Goal: Task Accomplishment & Management: Use online tool/utility

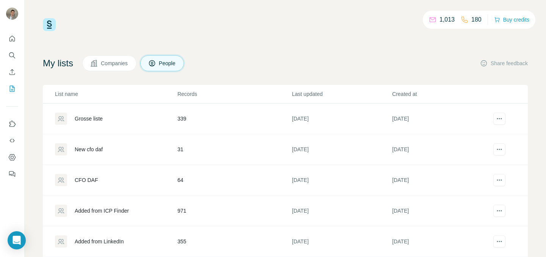
click at [96, 118] on div "Grosse liste" at bounding box center [89, 119] width 28 height 8
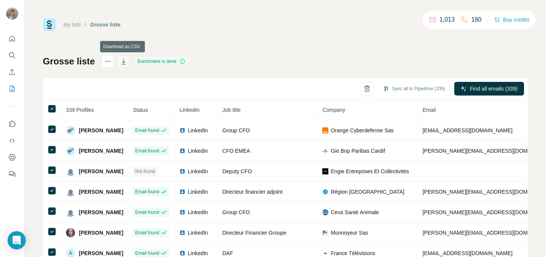
click at [123, 63] on icon "button" at bounding box center [124, 61] width 4 height 6
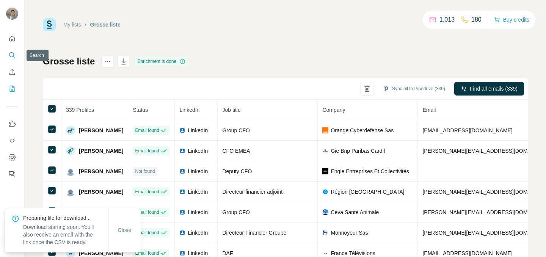
click at [13, 62] on button "Search" at bounding box center [12, 56] width 12 height 14
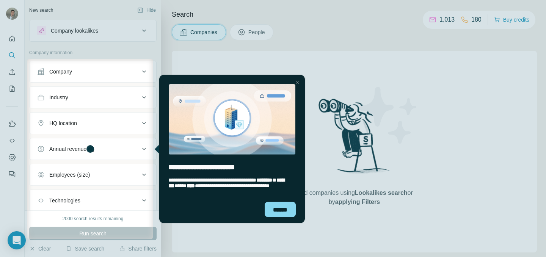
click at [297, 80] on div at bounding box center [297, 82] width 9 height 9
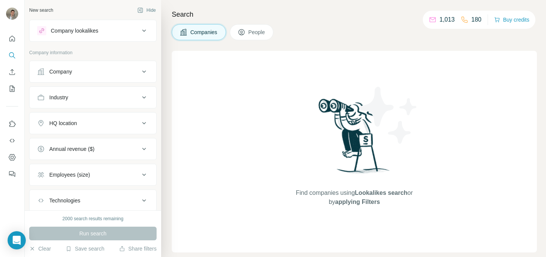
click at [259, 30] on span "People" at bounding box center [257, 32] width 17 height 8
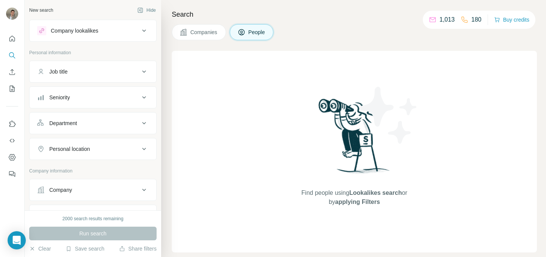
click at [111, 77] on button "Job title" at bounding box center [93, 72] width 127 height 18
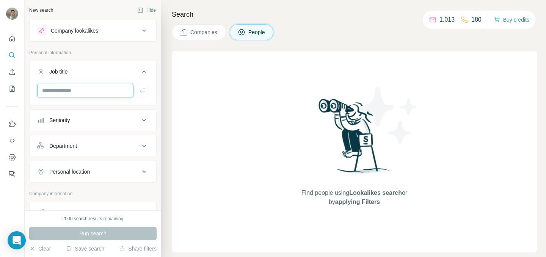
click at [100, 93] on input "text" at bounding box center [85, 91] width 96 height 14
type input "**********"
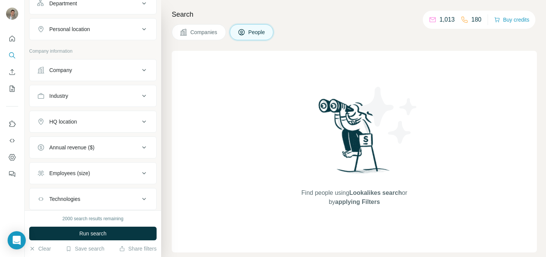
scroll to position [185, 0]
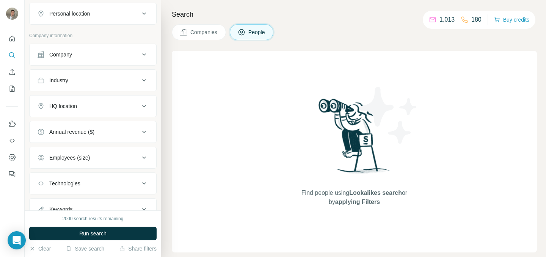
click at [102, 109] on div "HQ location" at bounding box center [88, 106] width 102 height 8
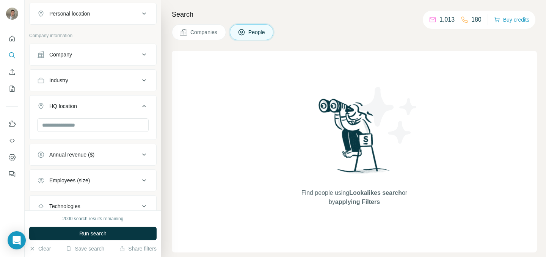
click at [102, 109] on div "HQ location" at bounding box center [88, 106] width 102 height 8
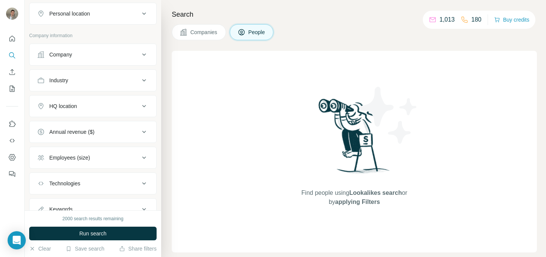
click at [101, 161] on div "Employees (size)" at bounding box center [88, 158] width 102 height 8
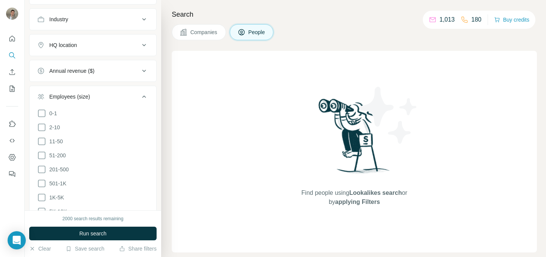
scroll to position [275, 0]
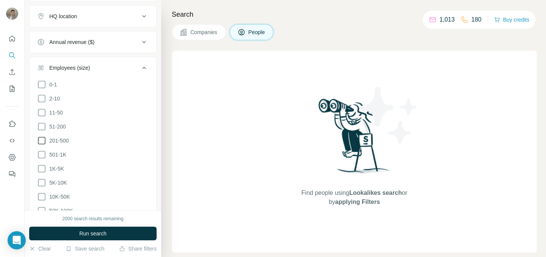
click at [39, 139] on icon at bounding box center [41, 140] width 9 height 9
click at [38, 157] on icon at bounding box center [42, 155] width 8 height 8
click at [42, 176] on ul "0-1 2-10 11-50 [PHONE_NUMBER] 501-1K 1K-5K 5K-10K 10K-50K 50K-100K 100K-500K 50…" at bounding box center [93, 162] width 112 height 164
click at [42, 170] on icon at bounding box center [41, 168] width 9 height 9
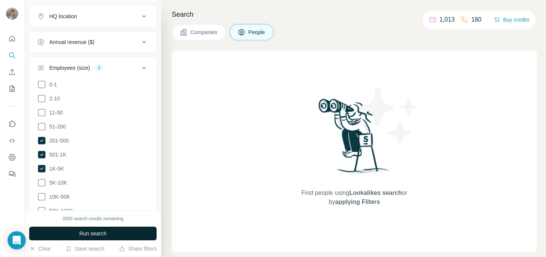
click at [98, 232] on span "Run search" at bounding box center [92, 234] width 27 height 8
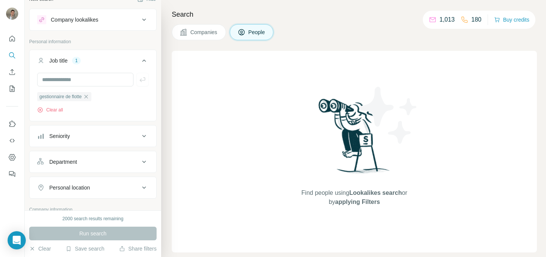
scroll to position [6, 0]
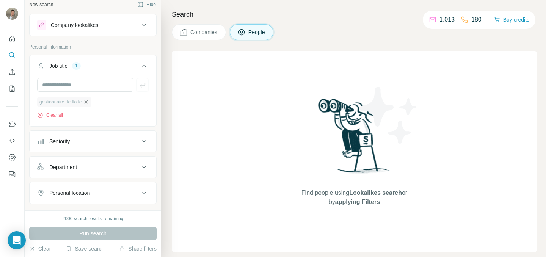
click at [89, 102] on icon "button" at bounding box center [86, 102] width 6 height 6
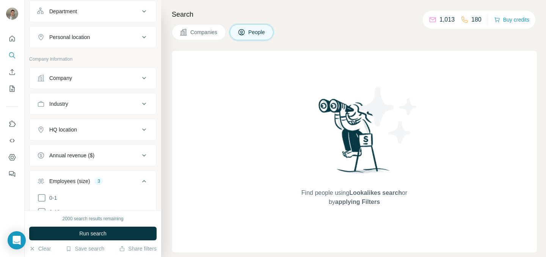
scroll to position [134, 0]
click at [115, 82] on button "Company" at bounding box center [93, 78] width 127 height 18
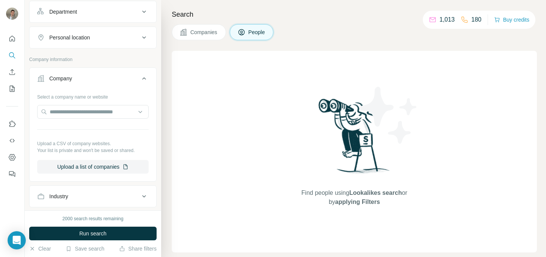
click at [115, 82] on button "Company" at bounding box center [93, 79] width 127 height 21
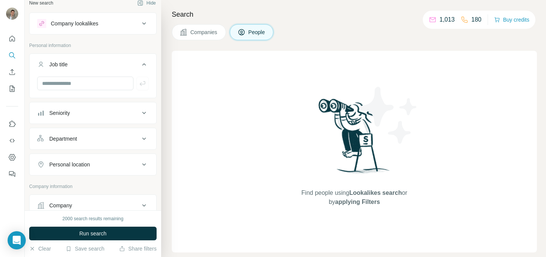
scroll to position [0, 0]
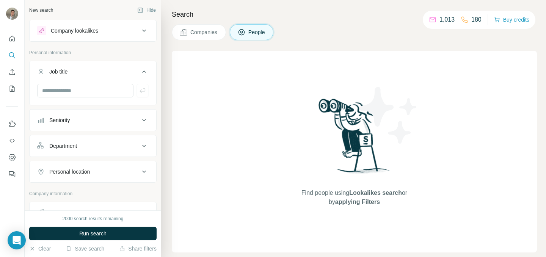
click at [118, 142] on div "Department" at bounding box center [88, 146] width 102 height 8
click at [113, 176] on button "Personal location" at bounding box center [93, 172] width 127 height 18
click at [106, 186] on input "text" at bounding box center [93, 191] width 112 height 14
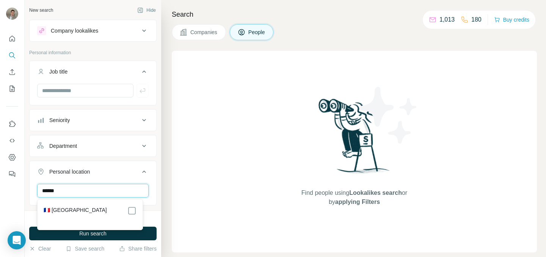
type input "******"
click at [139, 161] on ul "Job title Seniority Department Personal location 1 [GEOGRAPHIC_DATA] Clear all" at bounding box center [92, 147] width 127 height 172
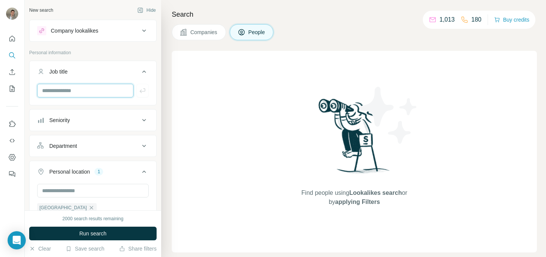
click at [87, 93] on input "text" at bounding box center [85, 91] width 96 height 14
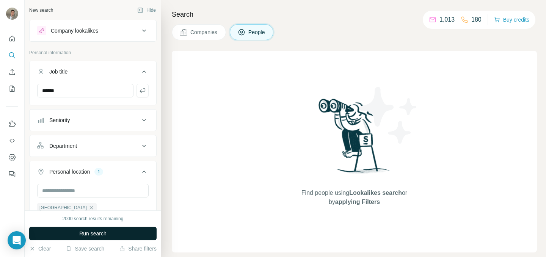
click at [107, 234] on span "Run search" at bounding box center [92, 234] width 27 height 8
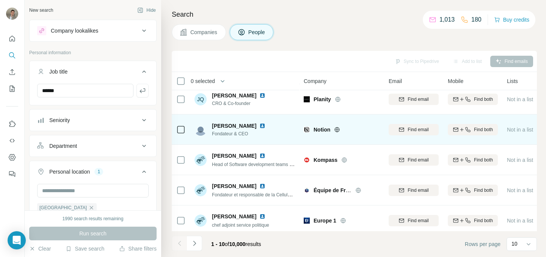
scroll to position [39, 0]
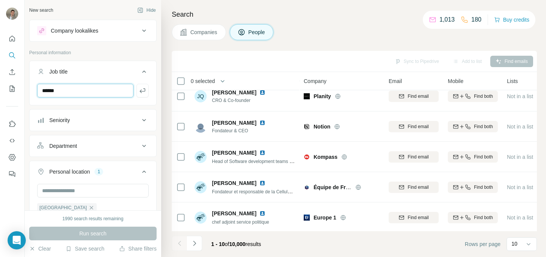
click at [105, 91] on input "******" at bounding box center [85, 91] width 96 height 14
type input "*"
type input "**********"
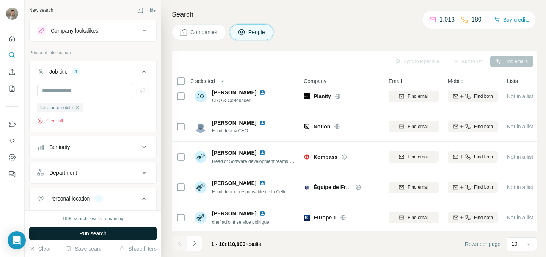
click at [106, 235] on span "Run search" at bounding box center [92, 234] width 27 height 8
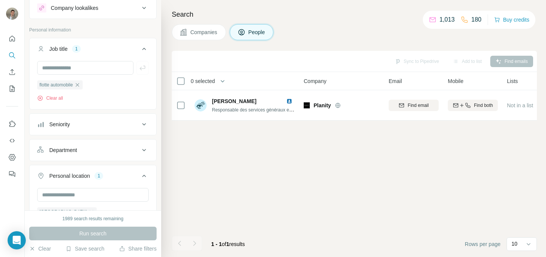
scroll to position [18, 0]
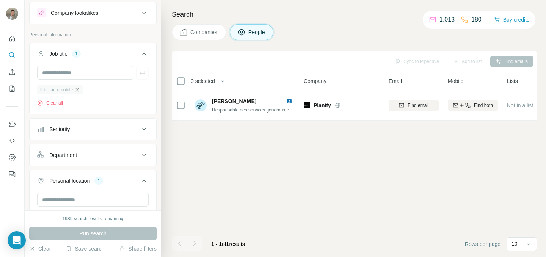
click at [78, 90] on icon "button" at bounding box center [77, 90] width 6 height 6
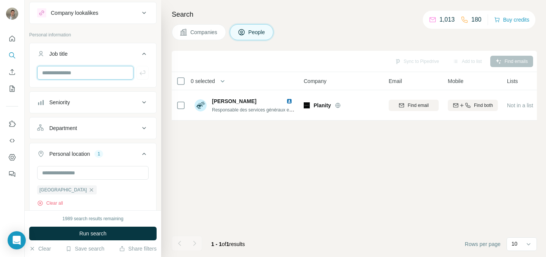
click at [82, 73] on input "text" at bounding box center [85, 73] width 96 height 14
type input "***"
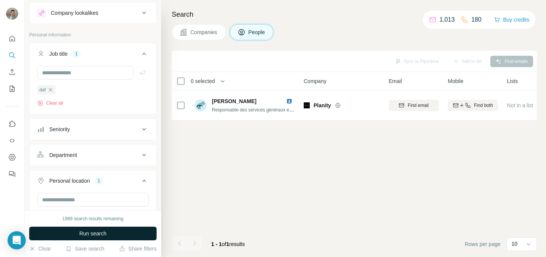
click at [105, 234] on span "Run search" at bounding box center [92, 234] width 27 height 8
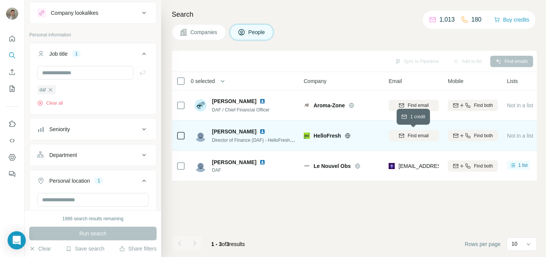
click at [407, 132] on button "Find email" at bounding box center [414, 135] width 50 height 11
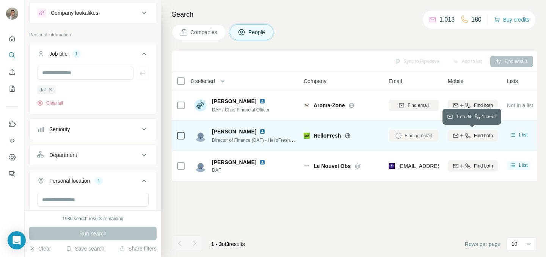
click at [483, 138] on span "Find both" at bounding box center [483, 135] width 19 height 7
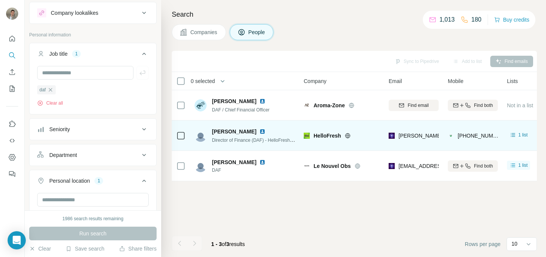
click at [266, 131] on img at bounding box center [263, 132] width 6 height 6
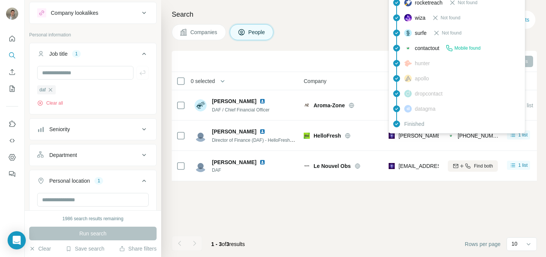
click at [412, 136] on span "[PERSON_NAME][EMAIL_ADDRESS][DOMAIN_NAME]" at bounding box center [466, 136] width 134 height 6
click at [394, 138] on img at bounding box center [392, 136] width 6 height 8
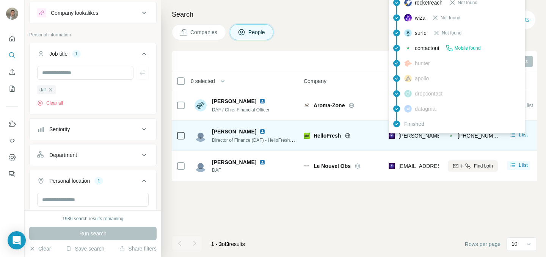
click at [412, 138] on span "[PERSON_NAME][EMAIL_ADDRESS][DOMAIN_NAME]" at bounding box center [466, 136] width 134 height 6
copy span "[PERSON_NAME][EMAIL_ADDRESS][DOMAIN_NAME]"
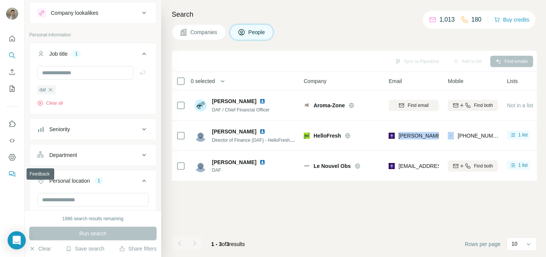
click at [11, 169] on button "Feedback" at bounding box center [12, 174] width 12 height 14
click at [11, 74] on icon "Enrich CSV" at bounding box center [12, 72] width 8 height 8
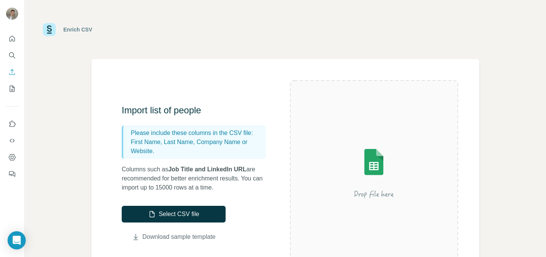
click at [178, 236] on link "Download sample template" at bounding box center [179, 237] width 73 height 9
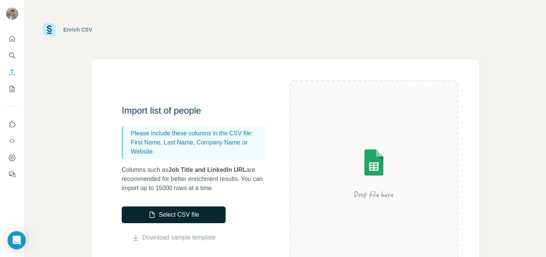
click at [193, 208] on button "Select CSV file" at bounding box center [174, 214] width 104 height 17
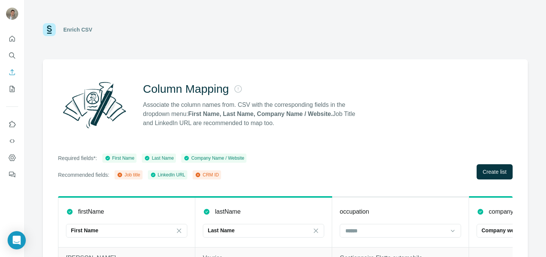
scroll to position [74, 0]
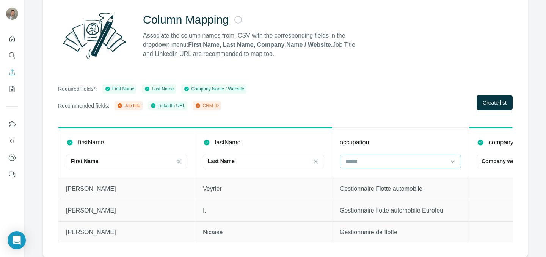
click at [382, 161] on div at bounding box center [396, 161] width 102 height 13
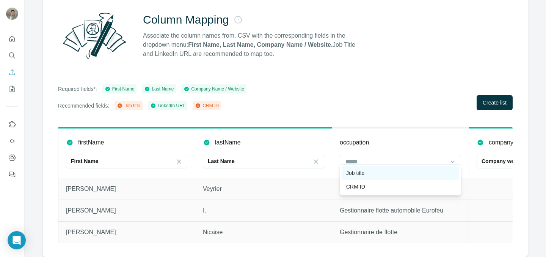
click at [382, 170] on div "Job title" at bounding box center [400, 173] width 109 height 8
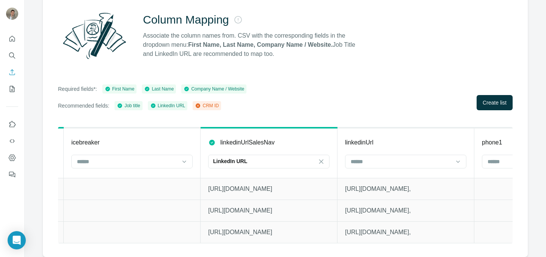
scroll to position [0, 1231]
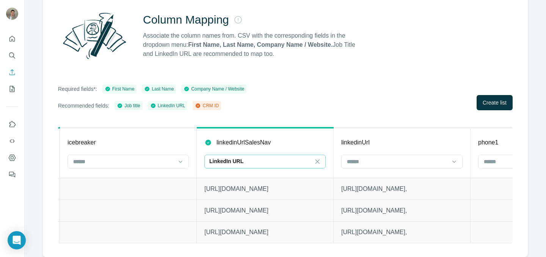
click at [312, 157] on div "LinkedIn URL" at bounding box center [265, 161] width 121 height 14
click at [326, 130] on th "linkedinUrlSalesNav LinkedIn URL" at bounding box center [265, 152] width 137 height 50
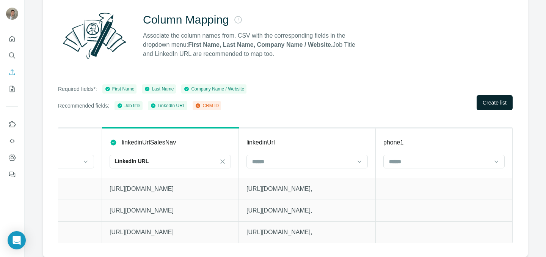
click at [493, 95] on button "Create list" at bounding box center [495, 102] width 36 height 15
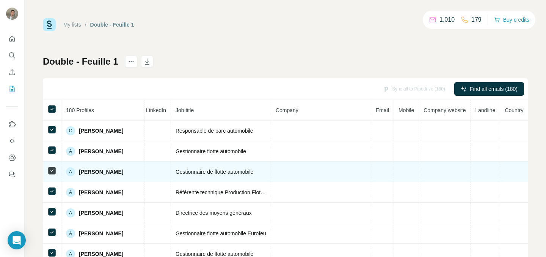
scroll to position [0, 76]
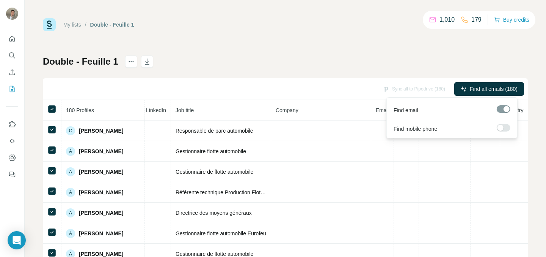
click at [504, 125] on label at bounding box center [504, 128] width 14 height 8
click at [495, 86] on span "Find all emails & mobiles (180)" at bounding box center [481, 89] width 72 height 8
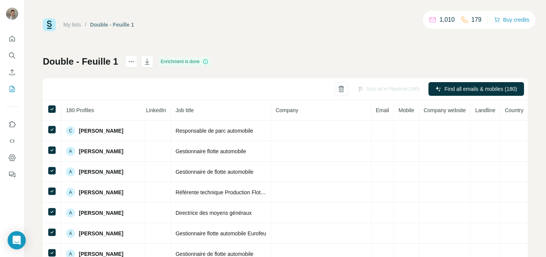
click at [333, 63] on div "Double - Feuille 1 Enrichment is done Sync all to Pipedrive (180) Find all emai…" at bounding box center [285, 177] width 485 height 245
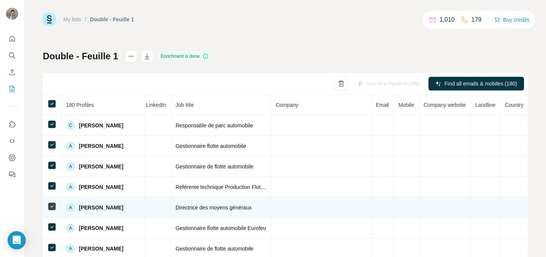
scroll to position [0, 0]
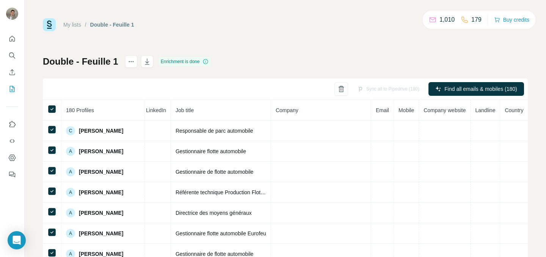
click at [203, 62] on icon at bounding box center [206, 61] width 6 height 6
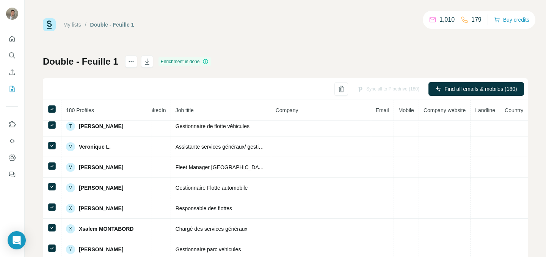
scroll to position [62, 0]
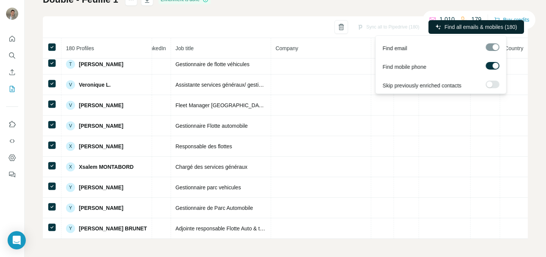
click at [486, 26] on span "Find all emails & mobiles (180)" at bounding box center [481, 27] width 72 height 8
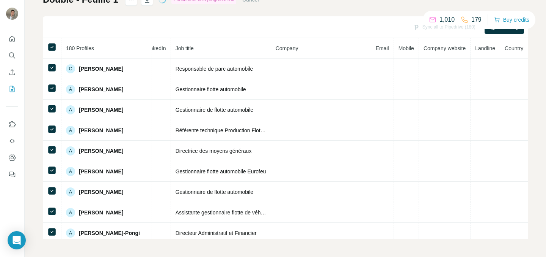
scroll to position [0, 0]
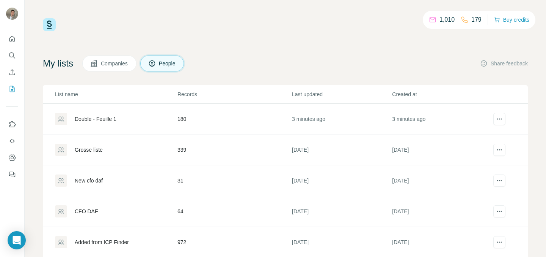
click at [97, 111] on td "Double - Feuille 1" at bounding box center [110, 119] width 134 height 31
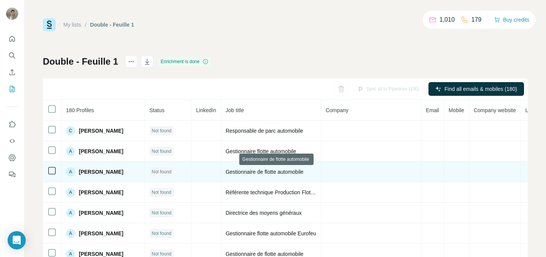
scroll to position [0, 76]
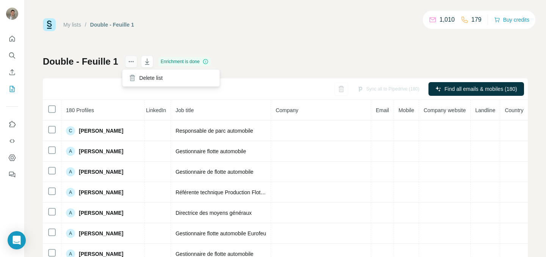
click at [129, 63] on icon "actions" at bounding box center [131, 62] width 8 height 8
click at [146, 75] on div "Delete list" at bounding box center [171, 78] width 94 height 14
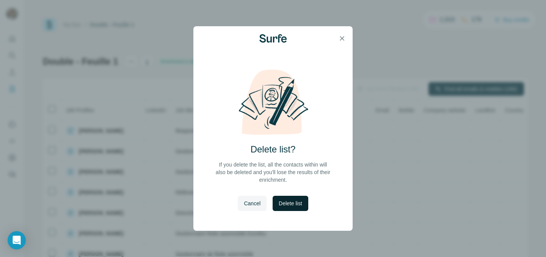
click at [287, 199] on button "Delete list" at bounding box center [290, 202] width 35 height 15
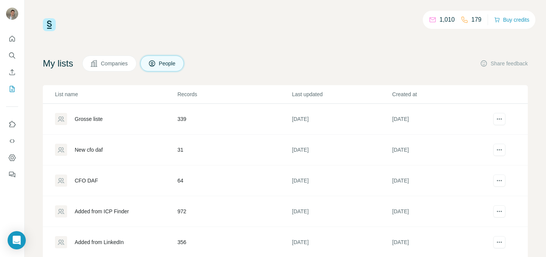
click at [95, 115] on div "Grosse liste" at bounding box center [116, 119] width 122 height 12
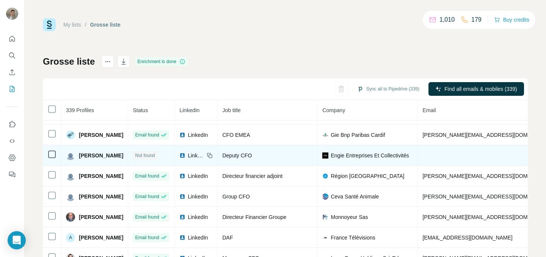
scroll to position [29, 0]
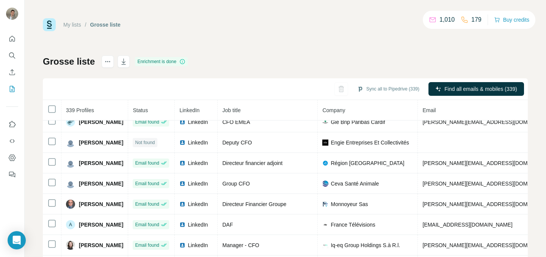
click at [71, 25] on link "My lists" at bounding box center [72, 25] width 18 height 6
